Goal: Check status

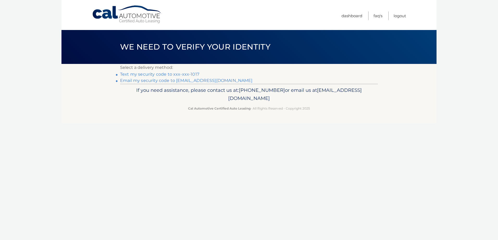
click at [195, 74] on link "Text my security code to xxx-xxx-1017" at bounding box center [159, 74] width 79 height 5
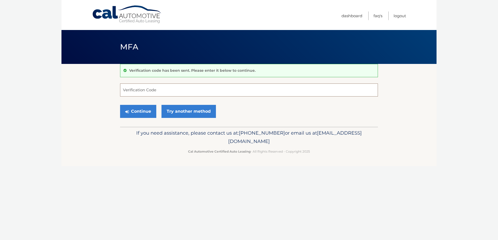
click at [187, 88] on input "Verification Code" at bounding box center [249, 89] width 258 height 13
type input "743735"
click at [132, 110] on button "Continue" at bounding box center [138, 111] width 36 height 13
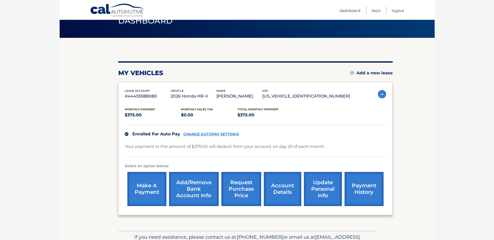
scroll to position [56, 0]
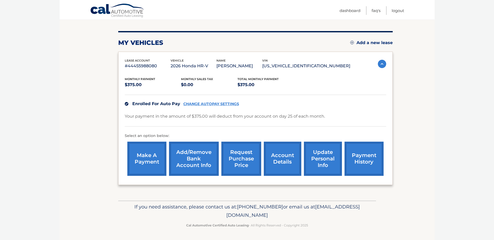
click at [441, 106] on body "Cal Automotive Menu Dashboard FAQ's Logout" at bounding box center [247, 64] width 494 height 240
click at [397, 115] on section "my vehicles Add a new lease lease account #44455988080 vehicle 2026 Honda HR-V …" at bounding box center [247, 104] width 375 height 193
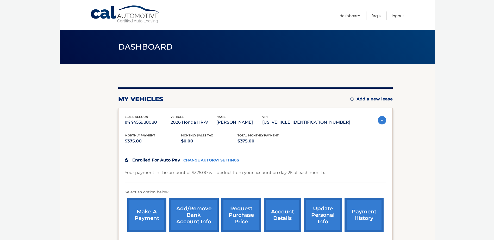
scroll to position [52, 0]
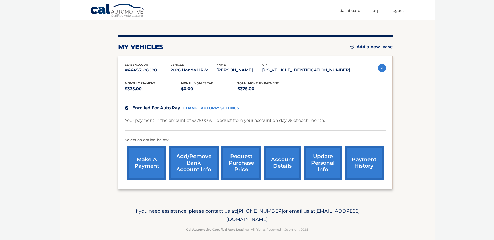
click at [450, 186] on body "Cal Automotive Menu Dashboard FAQ's Logout" at bounding box center [247, 68] width 494 height 240
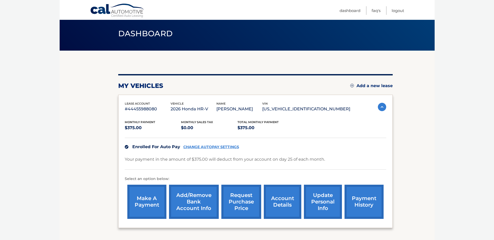
scroll to position [26, 0]
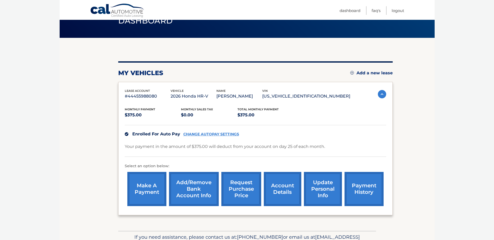
click at [449, 180] on body "Cal Automotive Menu Dashboard FAQ's Logout" at bounding box center [247, 94] width 494 height 240
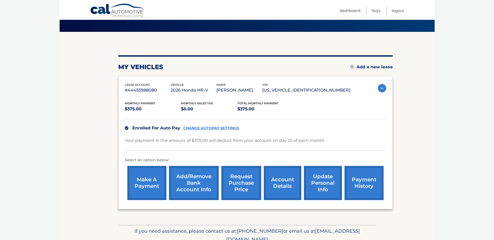
scroll to position [0, 0]
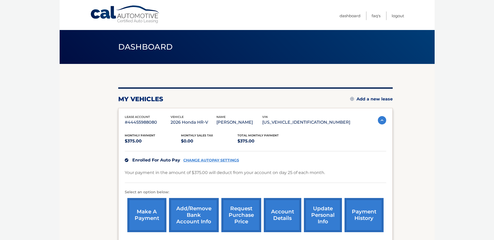
click at [416, 128] on section "my vehicles Add a new lease lease account #44455988080 vehicle 2026 Honda HR-V …" at bounding box center [247, 160] width 375 height 193
click at [457, 86] on body "Cal Automotive Menu Dashboard FAQ's Logout" at bounding box center [247, 120] width 494 height 240
click at [344, 17] on link "Dashboard" at bounding box center [350, 15] width 21 height 9
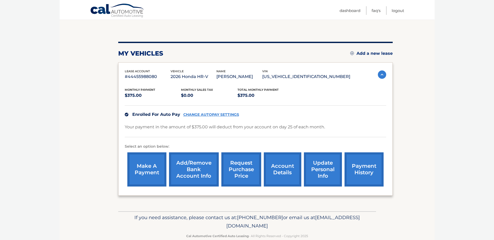
scroll to position [56, 0]
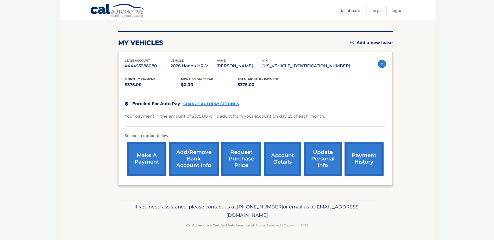
click at [371, 160] on link "payment history" at bounding box center [363, 158] width 39 height 34
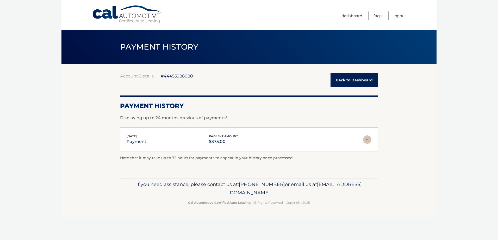
click at [367, 139] on img at bounding box center [367, 139] width 8 height 8
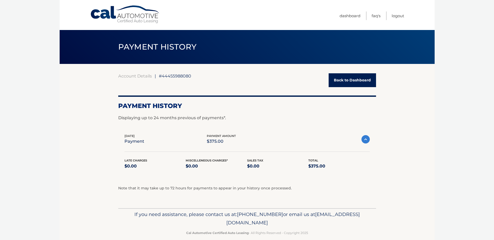
click at [367, 139] on img at bounding box center [365, 139] width 8 height 8
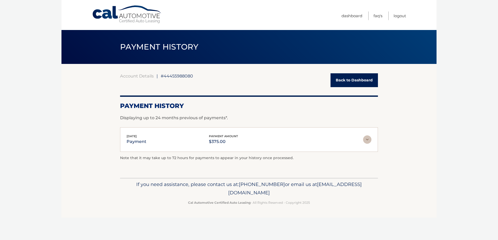
click at [421, 183] on footer "If you need assistance, please contact us at: 609-807-3200 or email us at Custo…" at bounding box center [248, 198] width 375 height 40
click at [363, 82] on link "Back to Dashboard" at bounding box center [353, 80] width 47 height 14
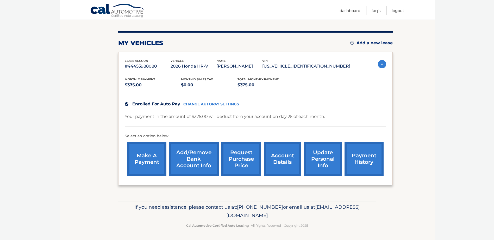
scroll to position [56, 0]
click at [451, 143] on body "Cal Automotive Menu Dashboard FAQ's Logout" at bounding box center [247, 64] width 494 height 240
click at [284, 159] on link "account details" at bounding box center [282, 158] width 37 height 34
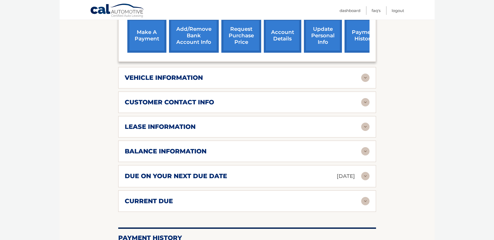
scroll to position [208, 0]
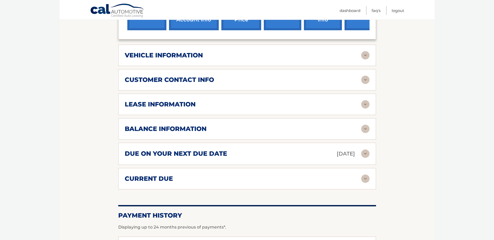
click at [237, 129] on div "balance information" at bounding box center [243, 129] width 236 height 8
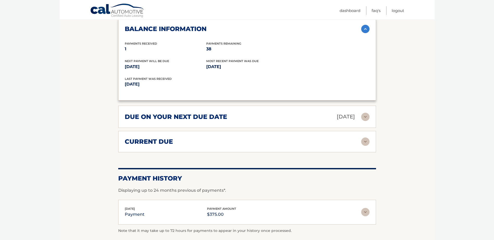
scroll to position [312, 0]
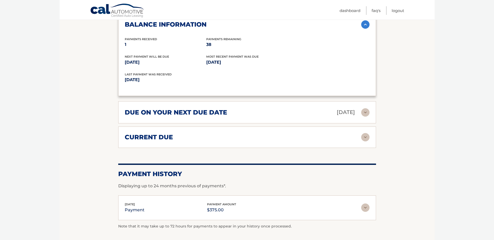
click at [365, 113] on img at bounding box center [365, 112] width 8 height 8
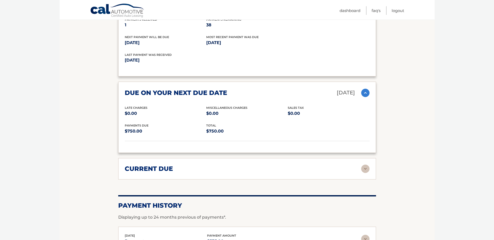
scroll to position [331, 0]
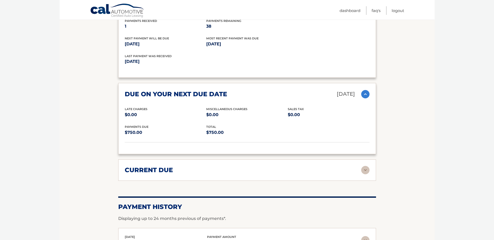
click at [364, 170] on img at bounding box center [365, 170] width 8 height 8
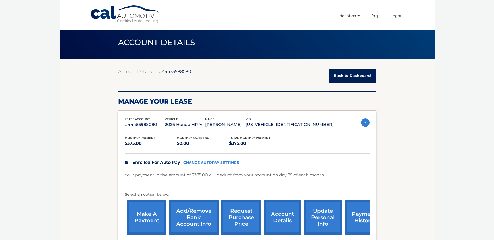
scroll to position [0, 0]
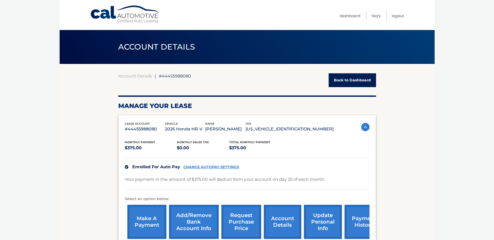
click at [365, 82] on link "Back to Dashboard" at bounding box center [352, 80] width 47 height 14
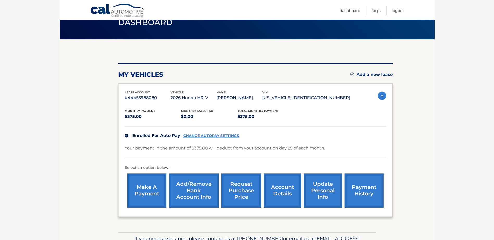
scroll to position [56, 0]
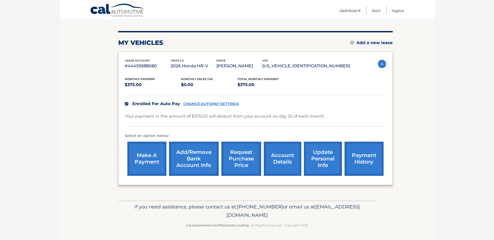
click at [363, 163] on link "payment history" at bounding box center [363, 158] width 39 height 34
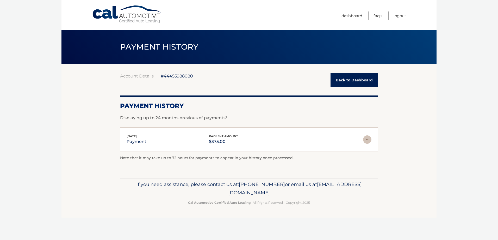
click at [367, 140] on img at bounding box center [367, 139] width 8 height 8
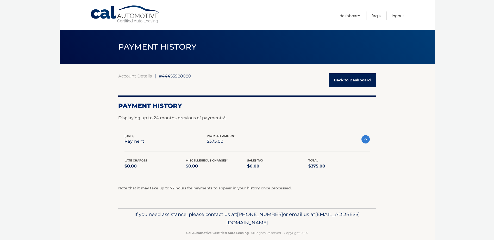
click at [367, 140] on img at bounding box center [365, 139] width 8 height 8
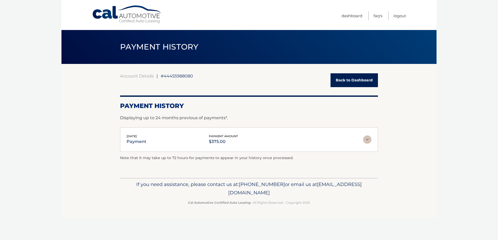
click at [418, 145] on section "Account Details | #44455988080 Back to Dashboard Payment History Displaying up …" at bounding box center [248, 121] width 375 height 114
click at [347, 72] on div "Account Details | #44455988080 Back to Dashboard Payment History Displaying up …" at bounding box center [249, 121] width 258 height 114
click at [347, 75] on link "Back to Dashboard" at bounding box center [353, 80] width 47 height 14
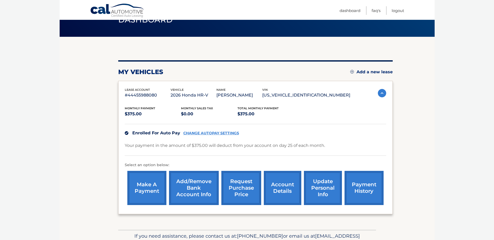
scroll to position [56, 0]
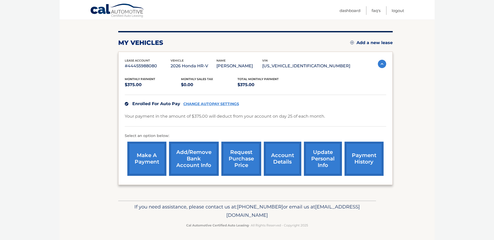
click at [273, 157] on link "account details" at bounding box center [282, 158] width 37 height 34
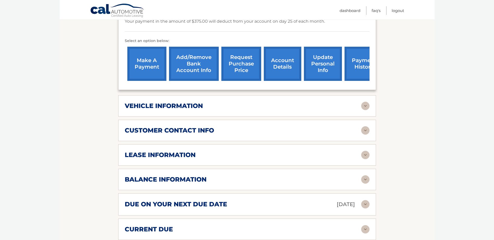
scroll to position [208, 0]
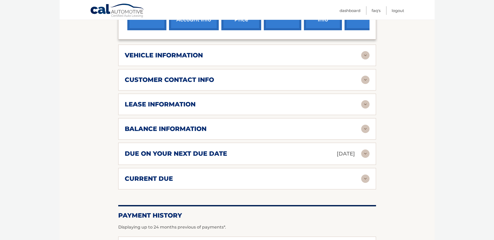
click at [364, 128] on img at bounding box center [365, 128] width 8 height 8
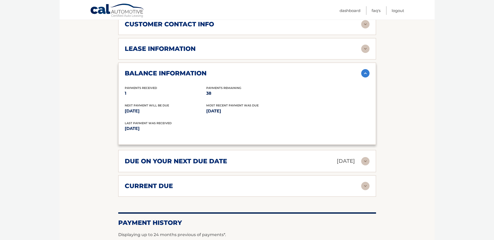
scroll to position [260, 0]
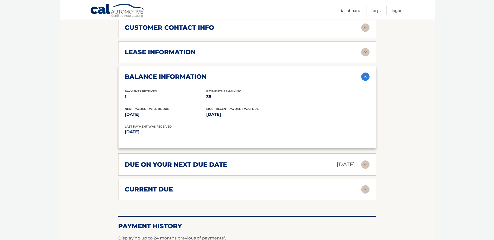
click at [363, 164] on img at bounding box center [365, 164] width 8 height 8
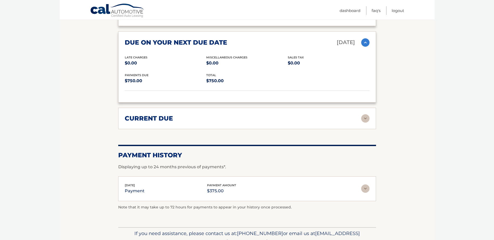
scroll to position [383, 0]
click at [360, 116] on div "current due" at bounding box center [243, 118] width 236 height 8
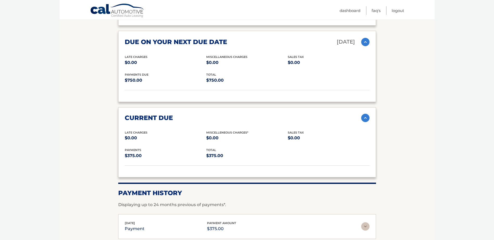
click at [366, 117] on img at bounding box center [365, 118] width 8 height 8
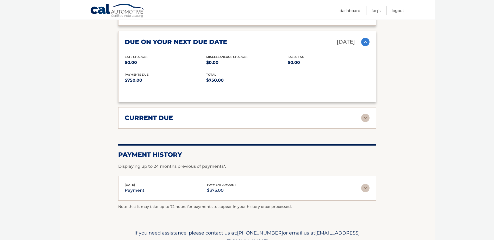
click at [366, 117] on img at bounding box center [365, 118] width 8 height 8
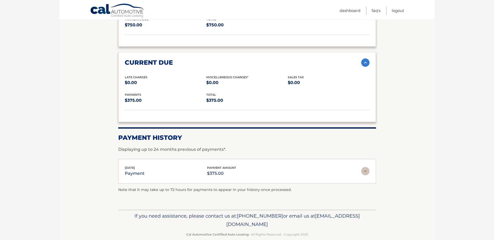
scroll to position [447, 0]
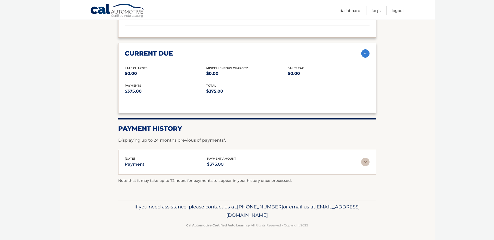
click at [363, 162] on img at bounding box center [365, 162] width 8 height 8
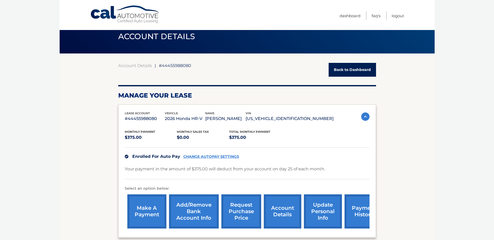
scroll to position [0, 0]
